Goal: Task Accomplishment & Management: Complete application form

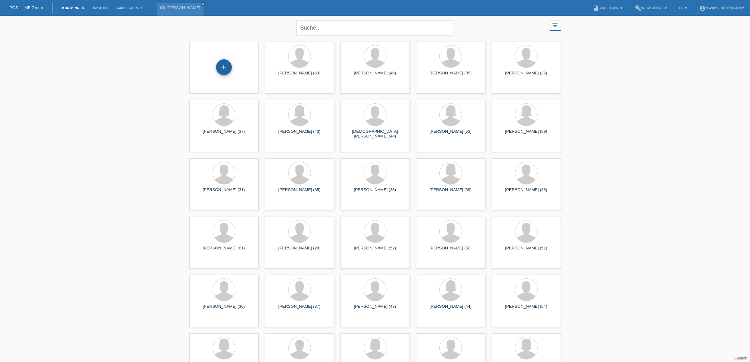
click at [222, 69] on div "+" at bounding box center [224, 67] width 16 height 16
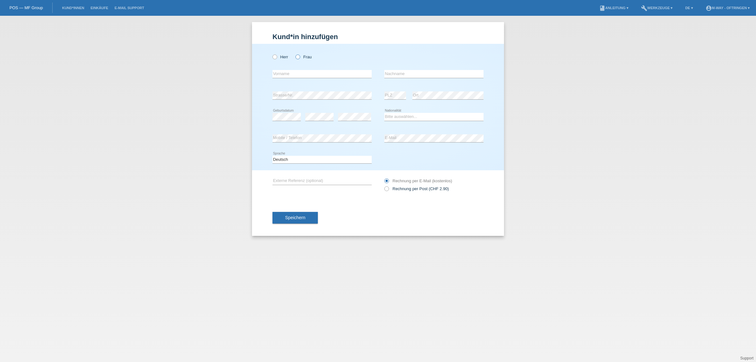
click at [295, 54] on icon at bounding box center [295, 54] width 0 height 0
click at [297, 57] on input "Frau" at bounding box center [298, 57] width 4 height 4
radio input "true"
click at [295, 75] on input "text" at bounding box center [322, 74] width 99 height 8
type input "Brigitte"
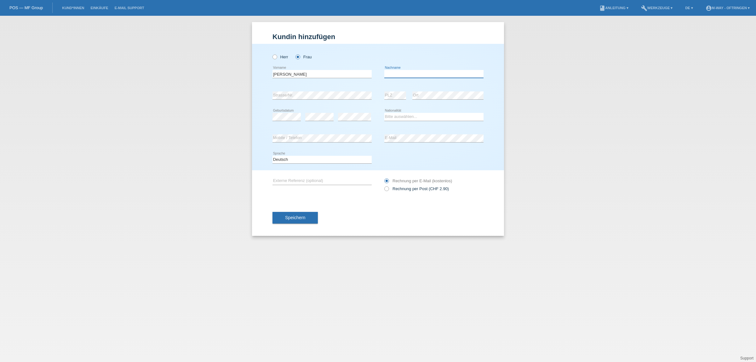
click at [410, 75] on input "text" at bounding box center [433, 74] width 99 height 8
type input "[PERSON_NAME]"
click at [402, 115] on select "Bitte auswählen... Schweiz Deutschland Liechtenstein Österreich ------------ Af…" at bounding box center [433, 117] width 99 height 8
select select "CH"
click at [384, 113] on select "Bitte auswählen... Schweiz Deutschland Liechtenstein Österreich ------------ Af…" at bounding box center [433, 117] width 99 height 8
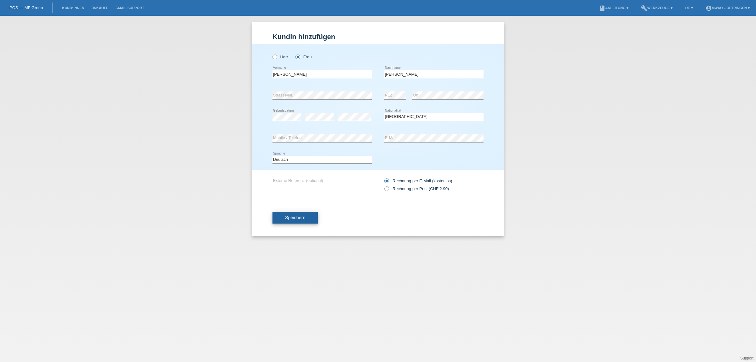
click at [285, 216] on span "Speichern" at bounding box center [295, 217] width 20 height 5
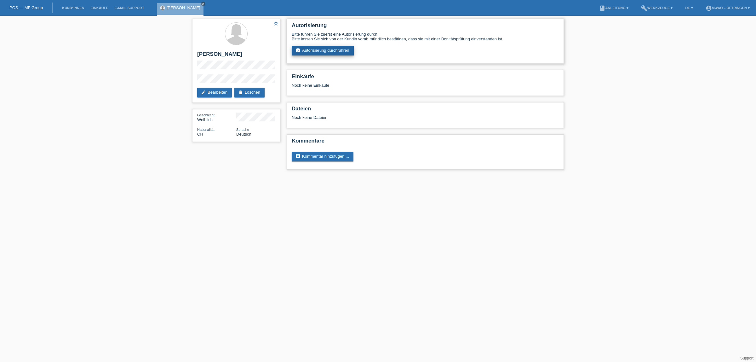
click at [331, 49] on link "assignment_turned_in Autorisierung durchführen" at bounding box center [323, 50] width 62 height 9
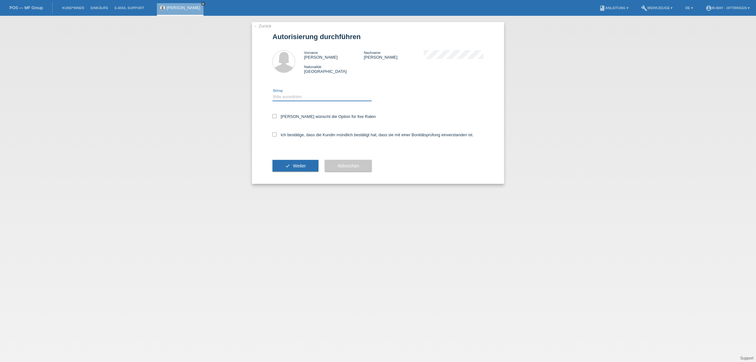
click at [299, 95] on select "Bitte auswählen CHF 1.00 - CHF 499.00 CHF 500.00 - CHF 1'999.00 CHF 2'000.00 - …" at bounding box center [322, 97] width 99 height 8
select select "3"
click at [273, 93] on select "Bitte auswählen CHF 1.00 - CHF 499.00 CHF 500.00 - CHF 1'999.00 CHF 2'000.00 - …" at bounding box center [322, 97] width 99 height 8
click at [274, 116] on icon at bounding box center [275, 116] width 4 height 4
click at [274, 116] on input "Kundin wünscht die Option für fixe Raten" at bounding box center [275, 116] width 4 height 4
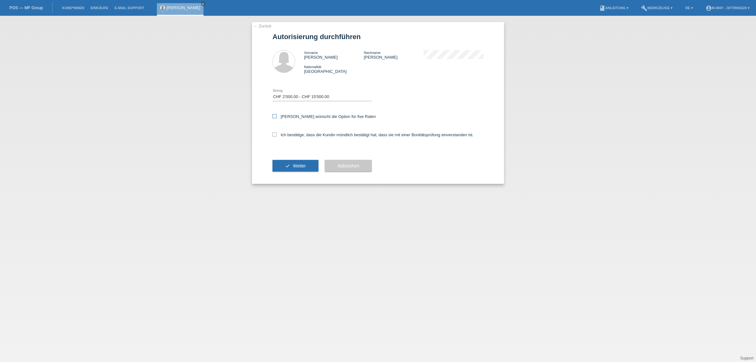
checkbox input "true"
click at [274, 136] on label "Ich bestätige, dass die Kundin mündlich bestätigt hat, dass sie mit einer Bonit…" at bounding box center [373, 134] width 201 height 5
click at [274, 136] on input "Ich bestätige, dass die Kundin mündlich bestätigt hat, dass sie mit einer Bonit…" at bounding box center [275, 134] width 4 height 4
checkbox input "true"
click at [278, 162] on button "check Weiter" at bounding box center [296, 166] width 46 height 12
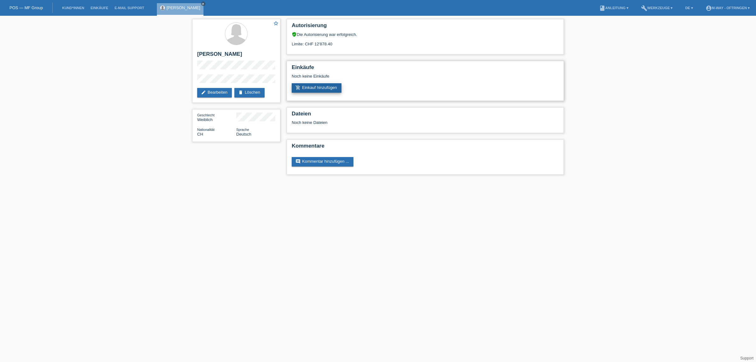
click at [328, 83] on link "add_shopping_cart Einkauf hinzufügen" at bounding box center [317, 87] width 50 height 9
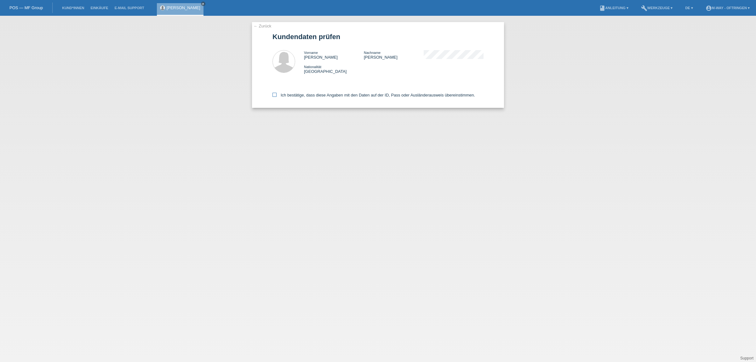
click at [273, 96] on icon at bounding box center [275, 95] width 4 height 4
click at [273, 96] on input "Ich bestätige, dass diese Angaben mit den Daten auf der ID, Pass oder Ausländer…" at bounding box center [275, 95] width 4 height 4
checkbox input "true"
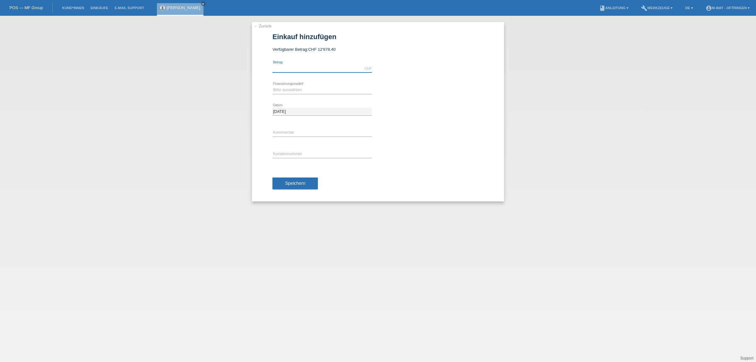
click at [289, 69] on input "text" at bounding box center [322, 69] width 99 height 8
type input "3078.80"
click at [287, 90] on select "Bitte auswählen Fixe Raten Kauf auf Rechnung mit Teilzahlungsoption" at bounding box center [322, 90] width 99 height 8
select select "77"
click at [273, 86] on select "Bitte auswählen Fixe Raten Kauf auf Rechnung mit Teilzahlungsoption" at bounding box center [322, 90] width 99 height 8
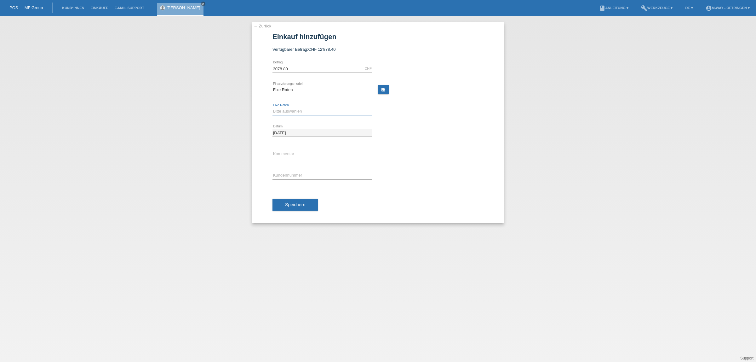
click at [285, 111] on select "Bitte auswählen 4 Raten 5 Raten 6 Raten 7 Raten 8 Raten 9 Raten 10 Raten 11 Rat…" at bounding box center [322, 111] width 99 height 8
select select "202"
click at [273, 107] on select "Bitte auswählen 4 Raten 5 Raten 6 Raten 7 Raten 8 Raten 9 Raten 10 Raten 11 Rat…" at bounding box center [322, 111] width 99 height 8
click at [288, 173] on input "text" at bounding box center [322, 175] width 99 height 8
type input "K194152"
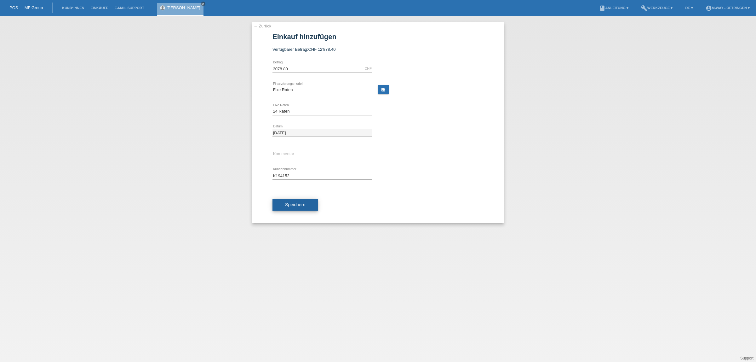
click at [303, 204] on span "Speichern" at bounding box center [295, 204] width 20 height 5
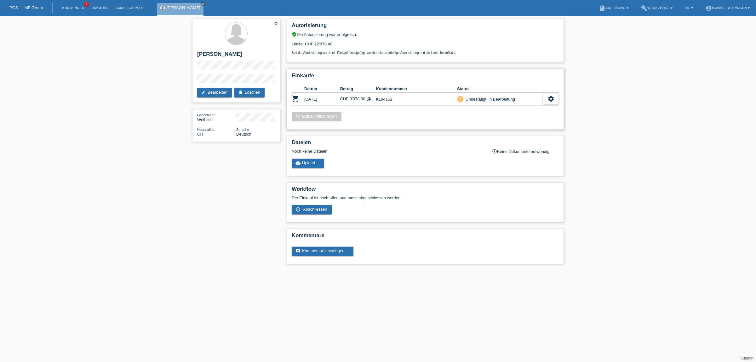
click at [547, 95] on div "settings" at bounding box center [551, 99] width 16 height 10
click at [503, 122] on span "Abschliessen" at bounding box center [500, 126] width 26 height 8
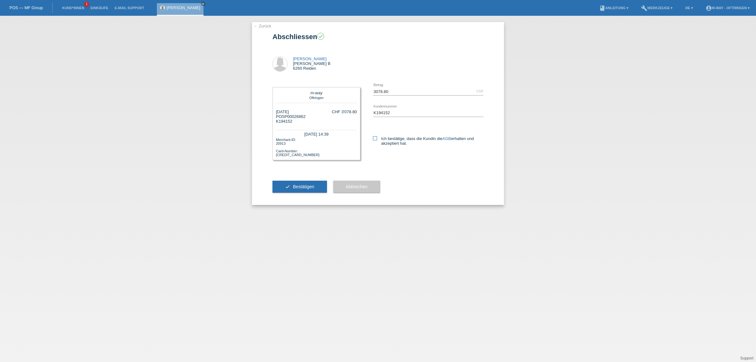
click at [374, 136] on icon at bounding box center [375, 138] width 4 height 4
click at [374, 136] on input "Ich bestätige, dass die Kundin die AGB erhalten und akzeptiert hat." at bounding box center [375, 138] width 4 height 4
checkbox input "true"
click at [302, 186] on span "Bestätigen" at bounding box center [303, 186] width 21 height 5
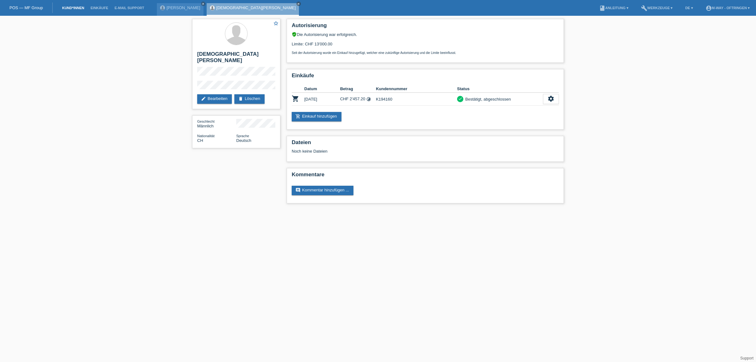
click at [68, 8] on link "Kund*innen" at bounding box center [73, 8] width 28 height 4
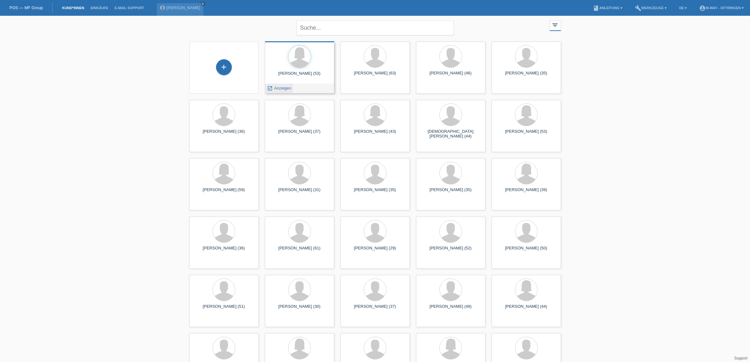
click at [284, 86] on span "Anzeigen" at bounding box center [282, 88] width 17 height 5
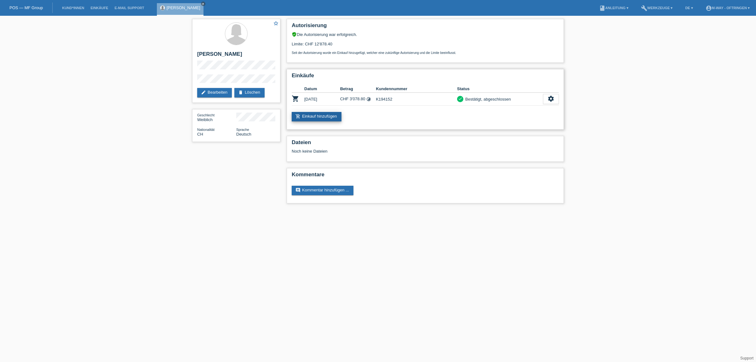
click at [316, 114] on link "add_shopping_cart Einkauf hinzufügen" at bounding box center [317, 116] width 50 height 9
click at [318, 113] on link "add_shopping_cart Einkauf hinzufügen" at bounding box center [317, 116] width 50 height 9
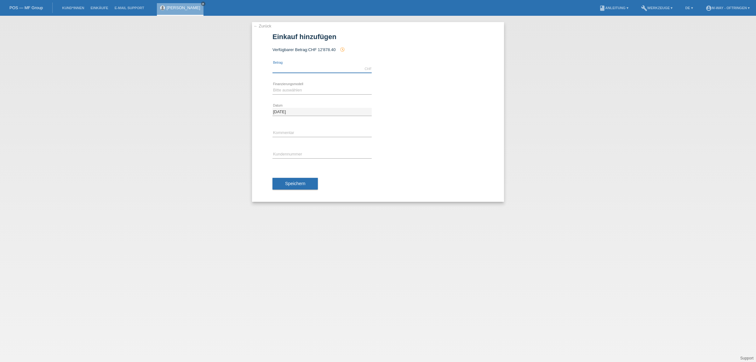
click at [291, 66] on input "text" at bounding box center [322, 69] width 99 height 8
type input "3294.00"
click at [285, 91] on select "Bitte auswählen Fixe Raten Kauf auf Rechnung mit Teilzahlungsoption" at bounding box center [322, 90] width 99 height 8
select select "77"
click at [273, 86] on select "Bitte auswählen Fixe Raten Kauf auf Rechnung mit Teilzahlungsoption" at bounding box center [322, 90] width 99 height 8
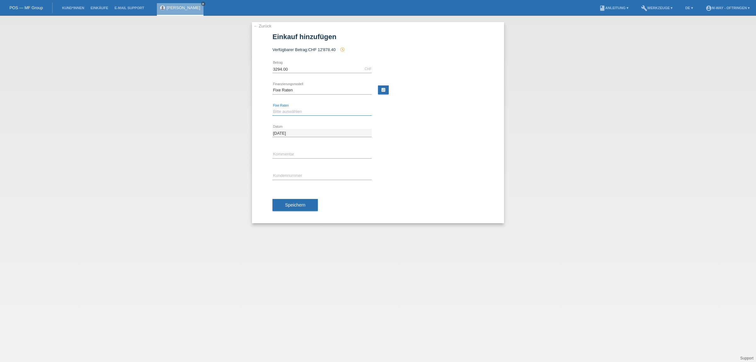
click at [279, 110] on select "Bitte auswählen 4 Raten 5 Raten 6 Raten 7 Raten 8 Raten 9 Raten 10 Raten 11 Rat…" at bounding box center [322, 112] width 99 height 8
select select "202"
click at [273, 108] on select "Bitte auswählen 4 Raten 5 Raten 6 Raten 7 Raten 8 Raten 9 Raten 10 Raten 11 Rat…" at bounding box center [322, 112] width 99 height 8
click at [287, 177] on input "text" at bounding box center [322, 176] width 99 height 8
type input "K194152"
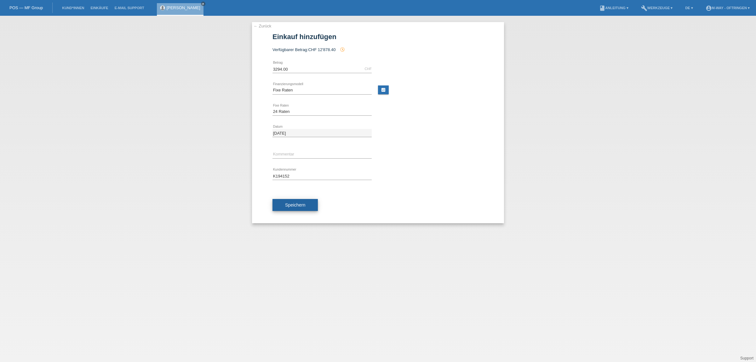
click at [290, 204] on span "Speichern" at bounding box center [295, 204] width 20 height 5
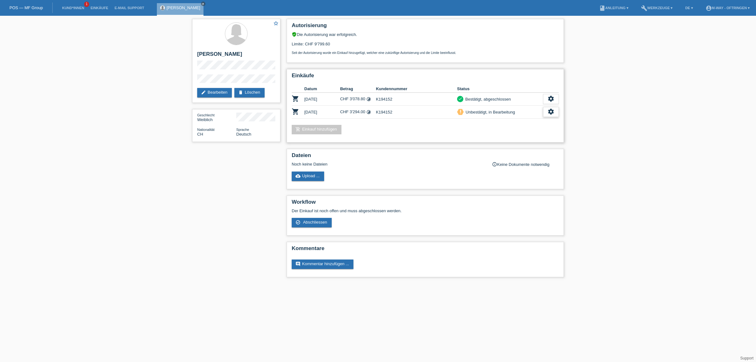
click at [552, 110] on icon "settings" at bounding box center [551, 111] width 7 height 7
click at [509, 138] on span "Abschliessen" at bounding box center [500, 139] width 26 height 8
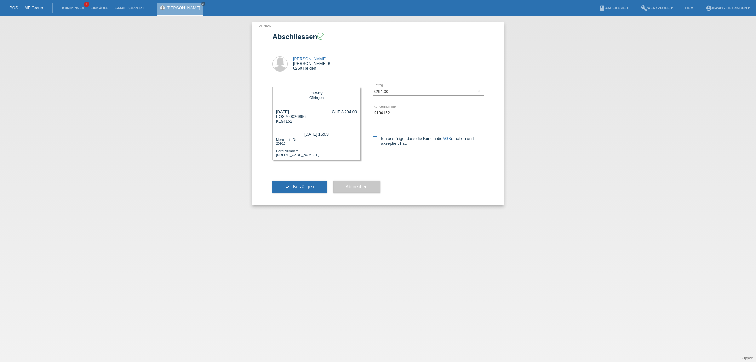
click at [374, 139] on icon at bounding box center [375, 138] width 4 height 4
click at [374, 139] on input "Ich bestätige, dass die Kundin die AGB erhalten und akzeptiert hat." at bounding box center [375, 138] width 4 height 4
checkbox input "true"
click at [295, 183] on button "check Bestätigen" at bounding box center [300, 187] width 55 height 12
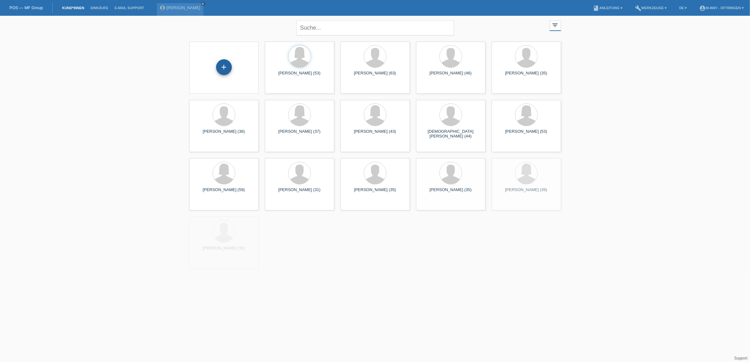
click at [228, 70] on div "+" at bounding box center [224, 67] width 16 height 16
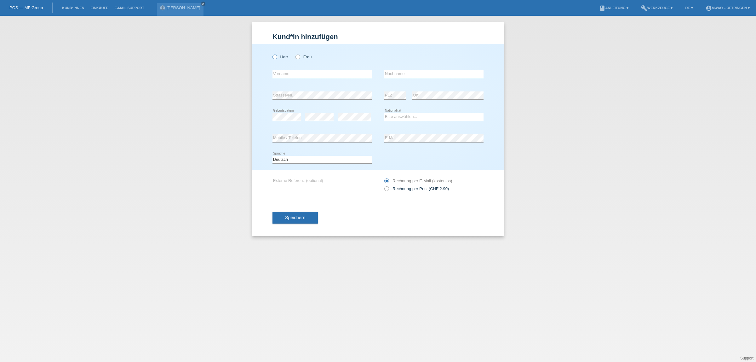
click at [272, 54] on icon at bounding box center [272, 54] width 0 height 0
click at [274, 57] on input "Herr" at bounding box center [275, 57] width 4 height 4
radio input "true"
click at [285, 76] on input "text" at bounding box center [322, 74] width 99 height 8
type input "Adamantios"
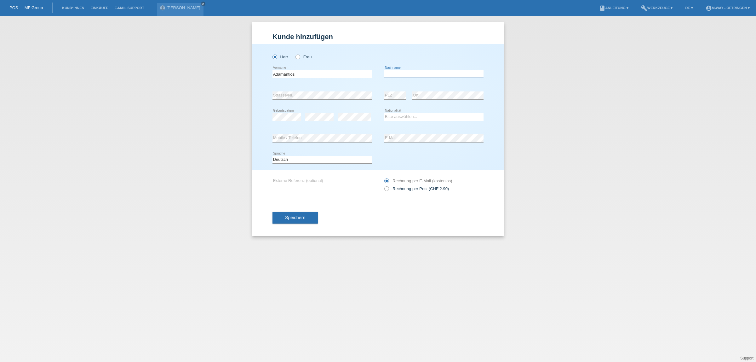
click at [392, 73] on input "text" at bounding box center [433, 74] width 99 height 8
type input "Tsolis"
click at [399, 116] on select "Bitte auswählen... Schweiz Deutschland Liechtenstein Österreich ------------ Af…" at bounding box center [433, 117] width 99 height 8
select select "GR"
click at [384, 113] on select "Bitte auswählen... Schweiz Deutschland Liechtenstein Österreich ------------ Af…" at bounding box center [433, 117] width 99 height 8
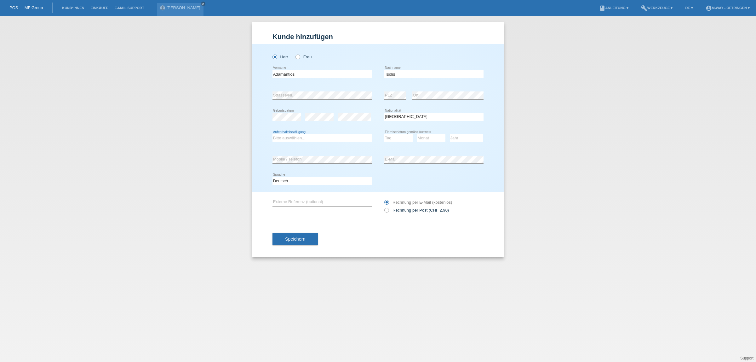
click at [343, 136] on select "Bitte auswählen... C B B - Flüchtlingsstatus Andere" at bounding box center [322, 138] width 99 height 8
select select "C"
click at [273, 134] on select "Bitte auswählen... C B B - Flüchtlingsstatus Andere" at bounding box center [322, 138] width 99 height 8
click at [394, 136] on select "Tag 01 02 03 04 05 06 07 08 09 10 11" at bounding box center [398, 138] width 28 height 8
select select "01"
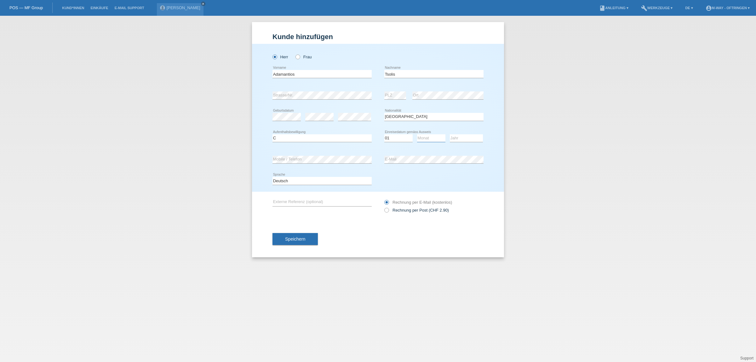
click at [423, 136] on select "Monat 01 02 03 04 05 06 07 08 09 10 11" at bounding box center [431, 138] width 28 height 8
select select "05"
click at [471, 141] on select "Jahr 2025 2024 2023 2022 2021 2020 2019 2018 2017 2016 2015 2014 2013 2012 2011…" at bounding box center [466, 138] width 33 height 8
select select "2009"
click at [302, 238] on span "Speichern" at bounding box center [295, 238] width 20 height 5
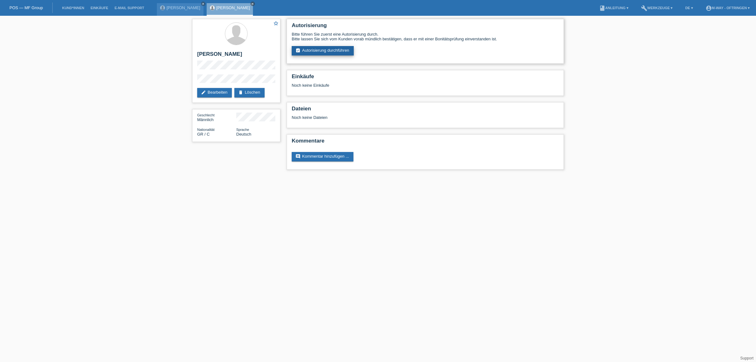
click at [331, 52] on link "assignment_turned_in Autorisierung durchführen" at bounding box center [323, 50] width 62 height 9
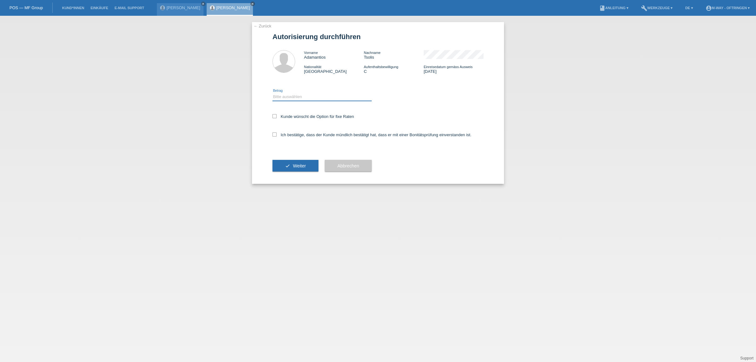
click at [304, 96] on select "Bitte auswählen CHF 1.00 - CHF 499.00 CHF 500.00 - CHF 1'999.00 CHF 2'000.00 - …" at bounding box center [322, 97] width 99 height 8
select select "3"
click at [273, 93] on select "Bitte auswählen CHF 1.00 - CHF 499.00 CHF 500.00 - CHF 1'999.00 CHF 2'000.00 - …" at bounding box center [322, 97] width 99 height 8
click at [273, 117] on icon at bounding box center [275, 116] width 4 height 4
click at [273, 117] on input "Kunde wünscht die Option für fixe Raten" at bounding box center [275, 116] width 4 height 4
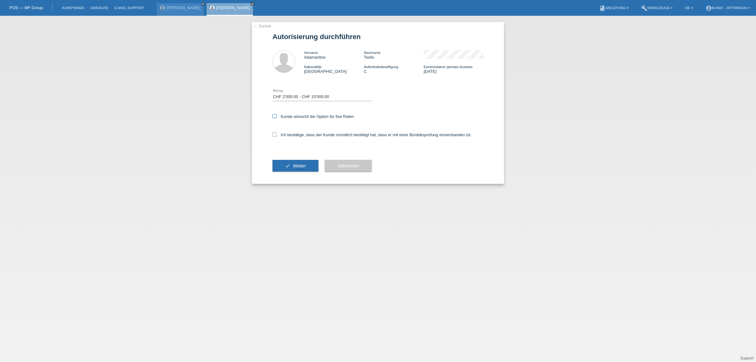
checkbox input "true"
click at [274, 133] on icon at bounding box center [275, 134] width 4 height 4
click at [274, 133] on input "Ich bestätige, dass der Kunde mündlich bestätigt hat, dass er mit einer Bonität…" at bounding box center [275, 134] width 4 height 4
checkbox input "true"
click at [283, 164] on button "check Weiter" at bounding box center [296, 166] width 46 height 12
